Goal: Contribute content: Add original content to the website for others to see

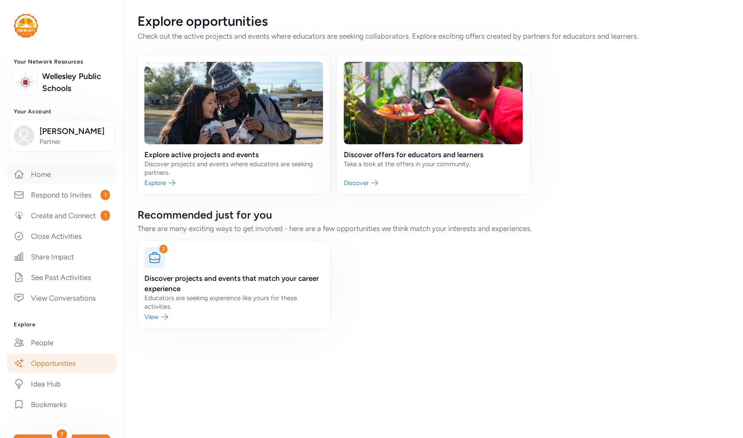
click at [32, 177] on link "Home" at bounding box center [62, 174] width 110 height 19
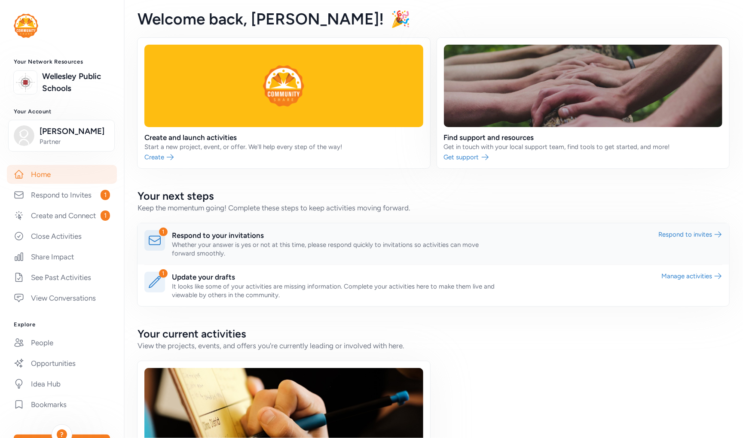
click at [204, 233] on link at bounding box center [434, 243] width 592 height 41
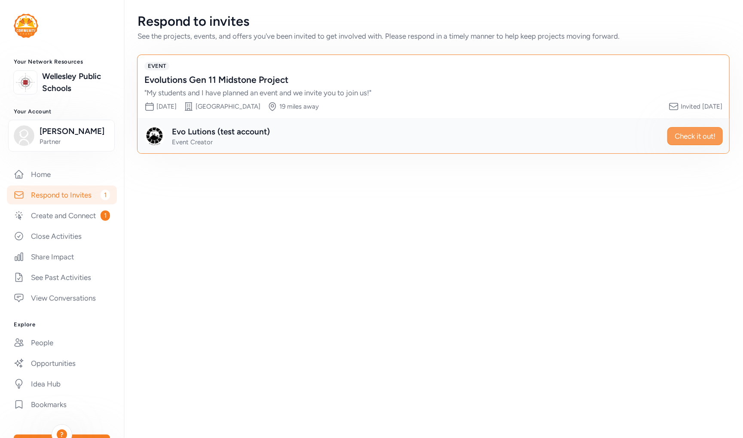
click at [468, 135] on span "Check it out!" at bounding box center [695, 136] width 41 height 10
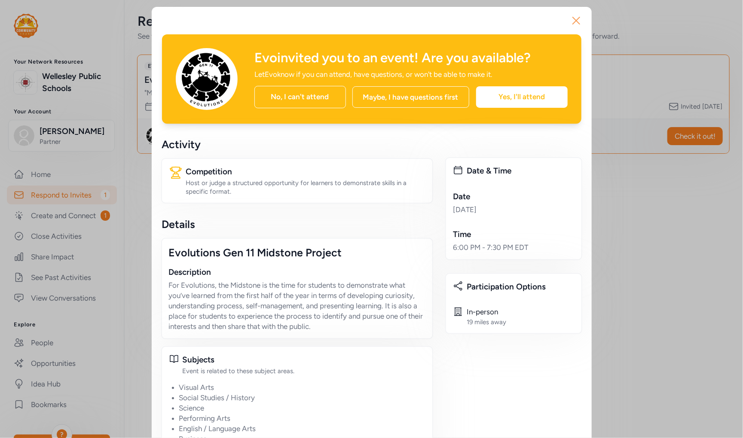
click at [468, 21] on icon "button" at bounding box center [576, 21] width 14 height 14
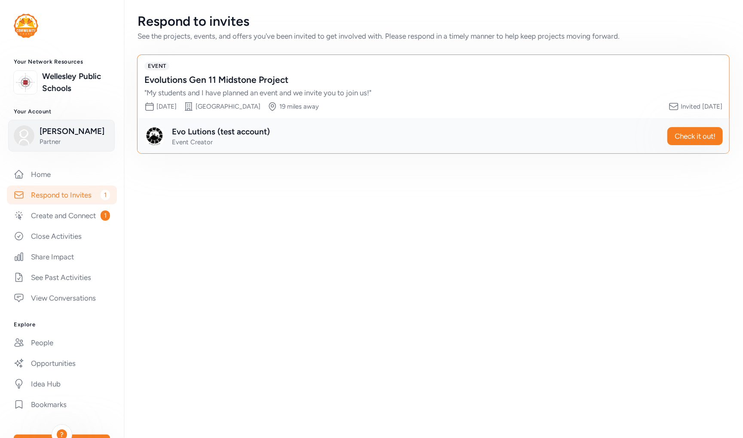
click at [54, 134] on span "[PERSON_NAME]" at bounding box center [75, 131] width 70 height 12
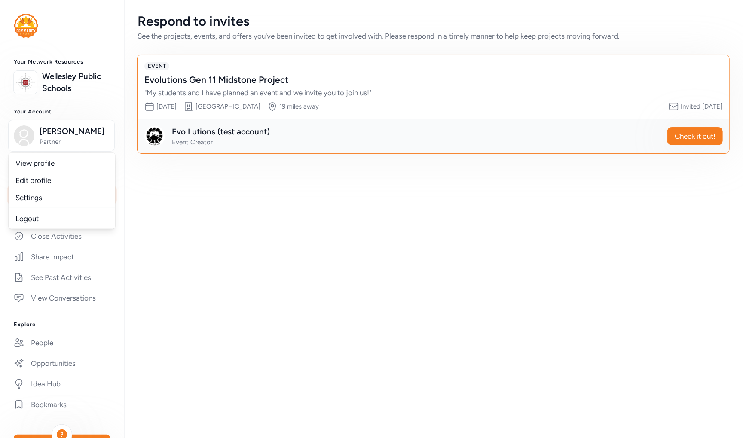
click at [202, 235] on div "Respond to invites See the projects, events, and offers you've been invited to …" at bounding box center [433, 219] width 619 height 438
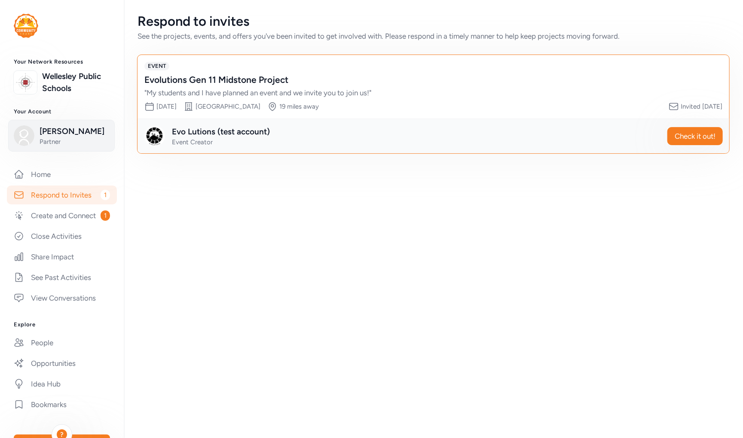
click at [45, 138] on span "Partner" at bounding box center [75, 142] width 70 height 9
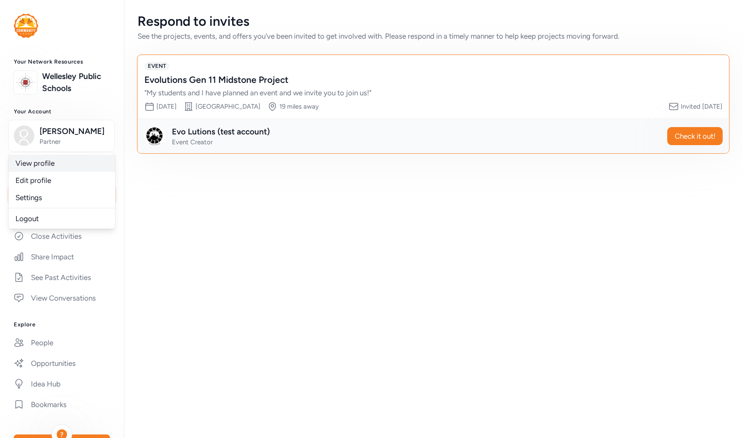
click at [43, 163] on link "View profile" at bounding box center [62, 163] width 107 height 17
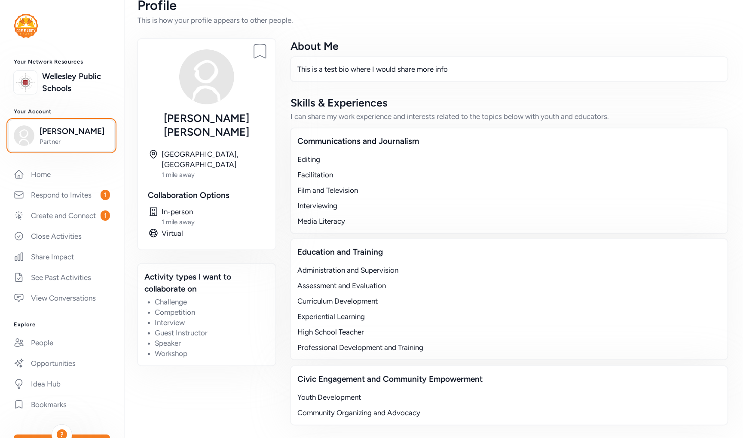
scroll to position [15, 0]
click at [45, 169] on link "Home" at bounding box center [62, 174] width 110 height 19
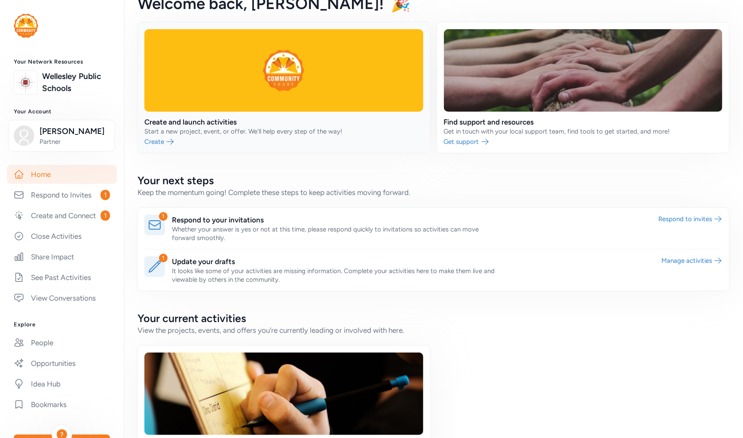
click at [168, 127] on link at bounding box center [284, 87] width 293 height 131
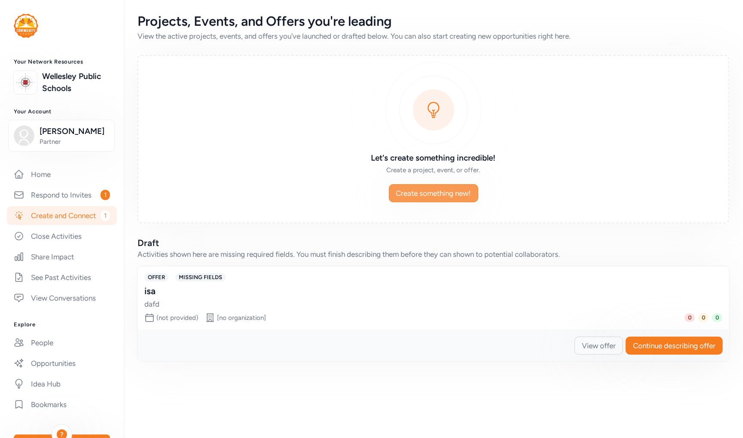
click at [440, 193] on span "Create something new!" at bounding box center [433, 193] width 75 height 10
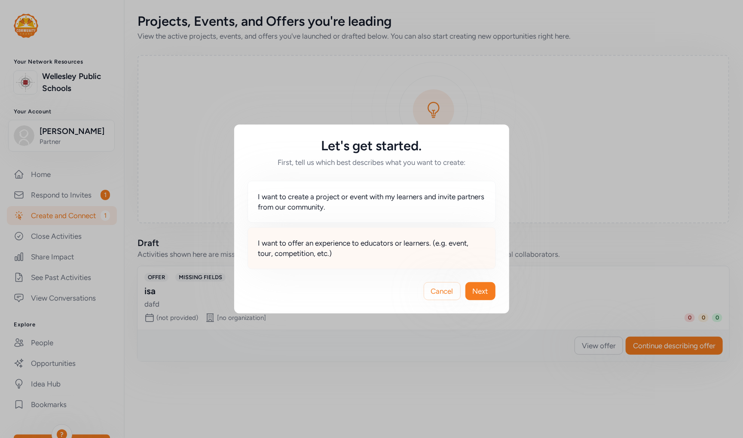
click at [335, 250] on span "I want to offer an experience to educators or learners. (e.g. event, tour, comp…" at bounding box center [371, 248] width 227 height 21
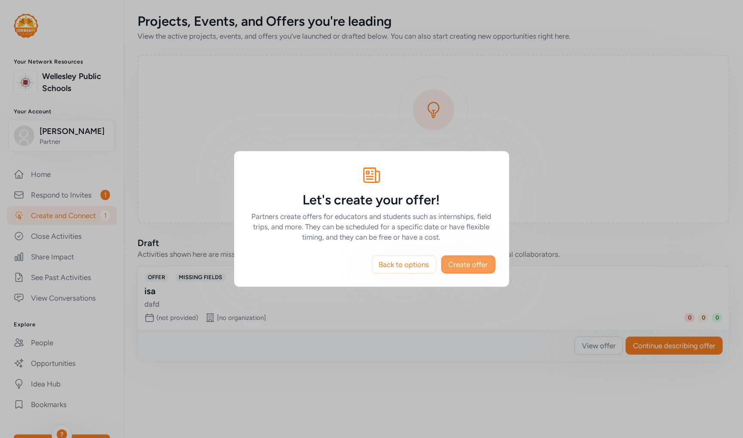
click at [468, 261] on span "Create offer" at bounding box center [469, 265] width 40 height 10
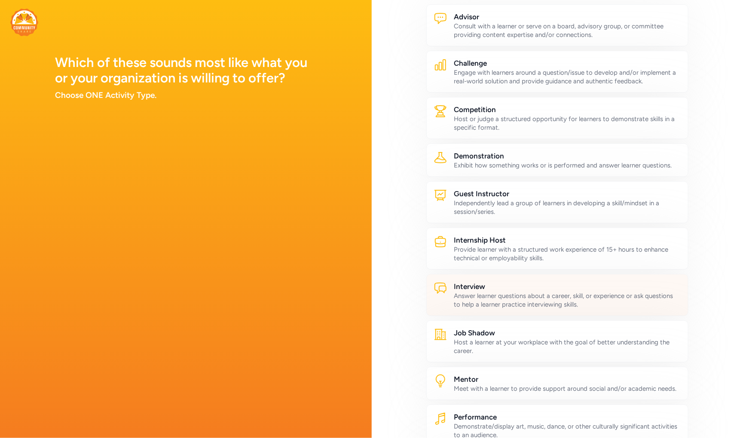
scroll to position [48, 0]
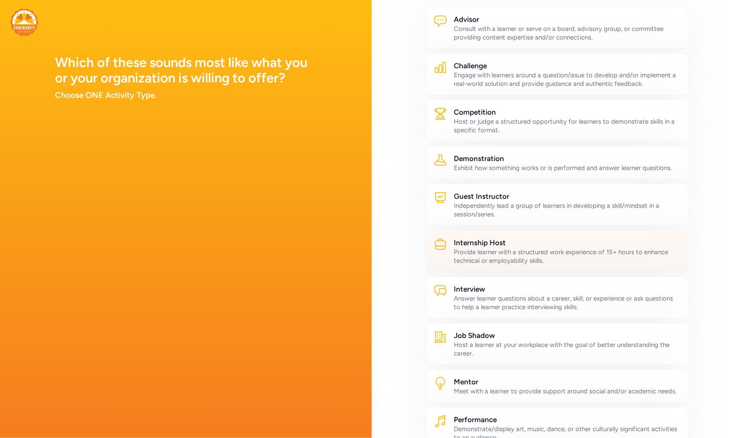
click at [468, 254] on div "Provide learner with a structured work experience of 15+ hours to enhance techn…" at bounding box center [567, 256] width 227 height 17
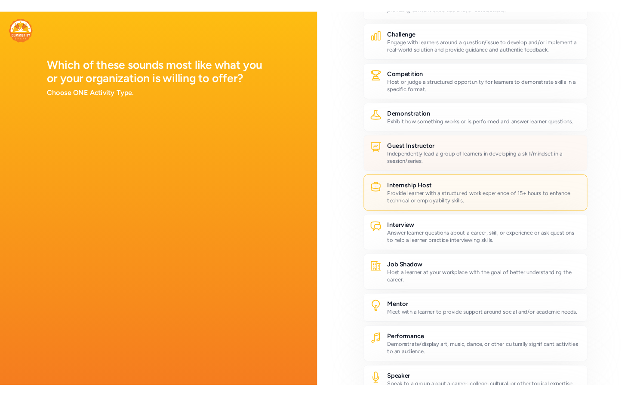
scroll to position [165, 0]
